Goal: Transaction & Acquisition: Purchase product/service

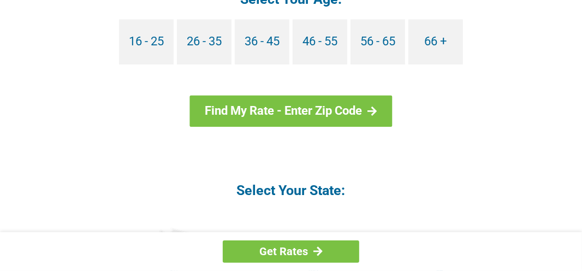
scroll to position [1147, 0]
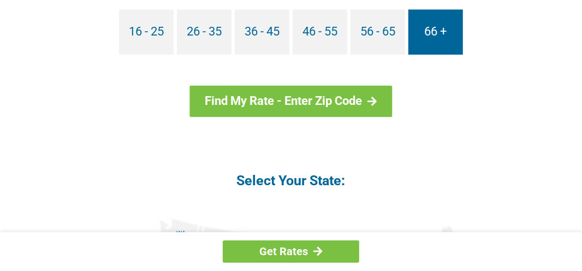
click at [431, 35] on link "66 +" at bounding box center [436, 31] width 55 height 45
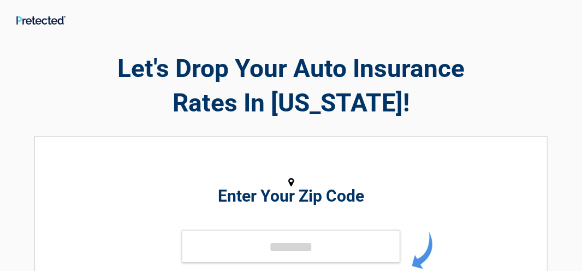
scroll to position [55, 0]
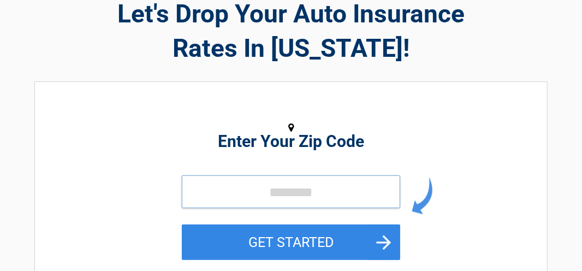
click at [282, 188] on input "tel" at bounding box center [291, 191] width 219 height 33
type input "*****"
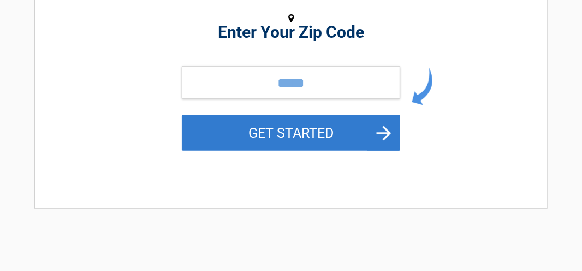
click at [384, 135] on button "GET STARTED" at bounding box center [291, 133] width 219 height 36
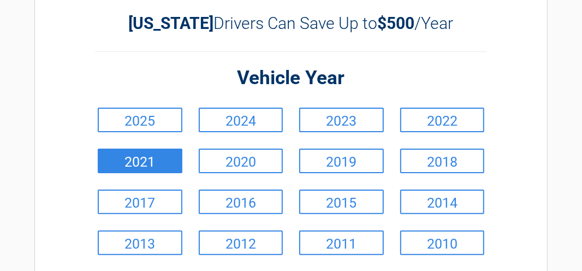
scroll to position [109, 0]
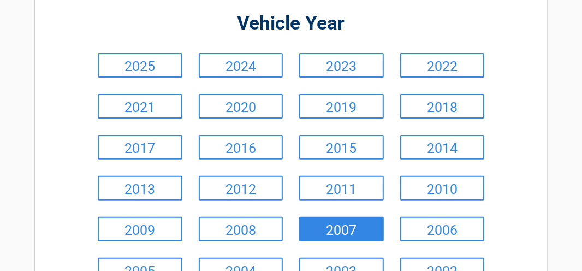
click at [344, 230] on link "2007" at bounding box center [341, 229] width 85 height 25
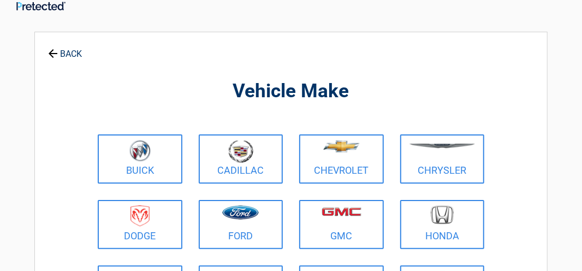
scroll to position [0, 0]
